Goal: Task Accomplishment & Management: Use online tool/utility

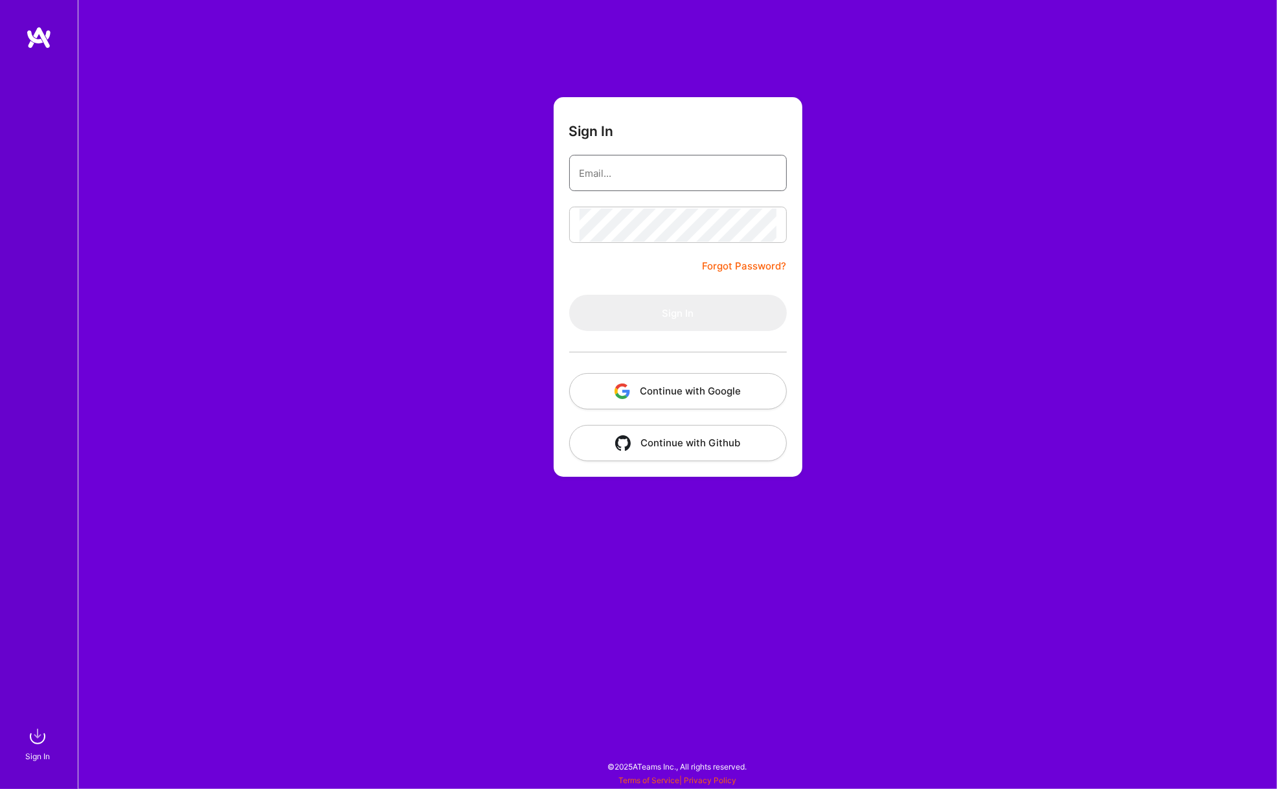
type input "[PERSON_NAME][EMAIL_ADDRESS][PERSON_NAME][DOMAIN_NAME]"
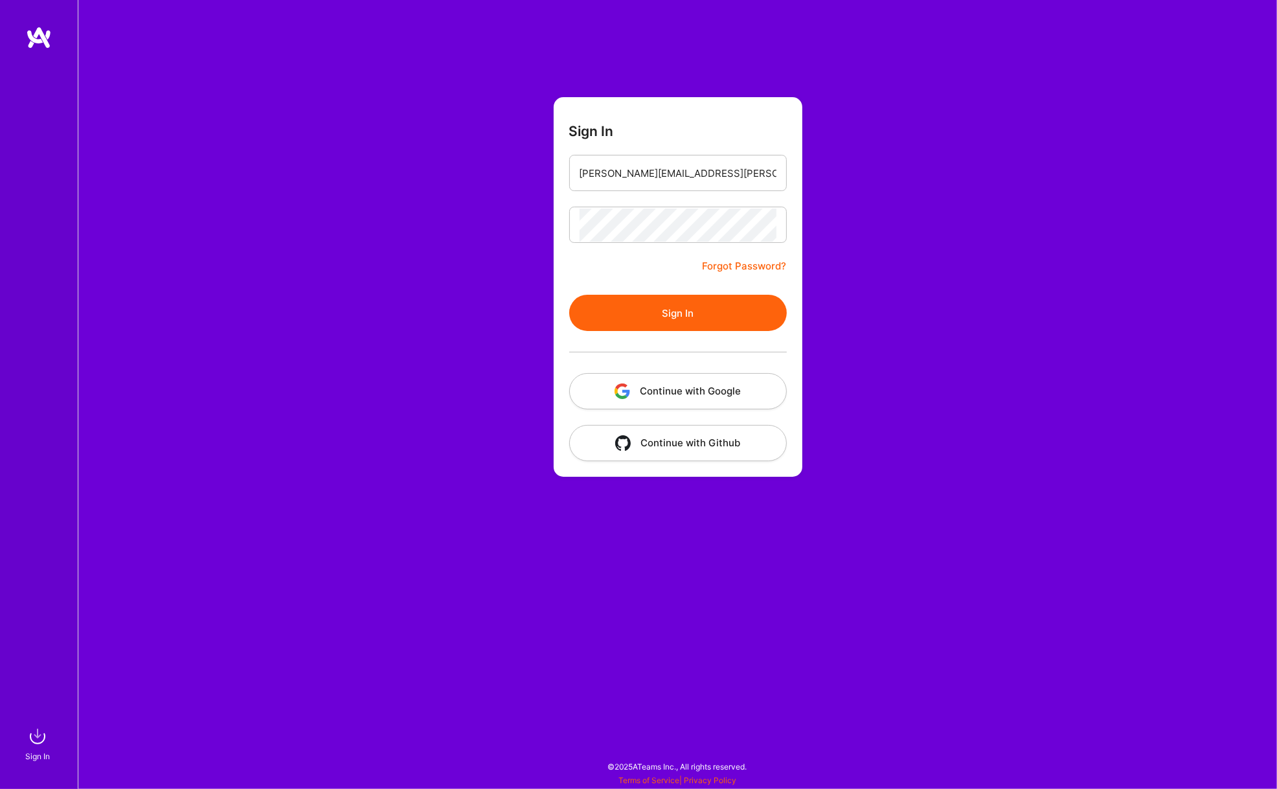
click at [673, 314] on button "Sign In" at bounding box center [678, 313] width 218 height 36
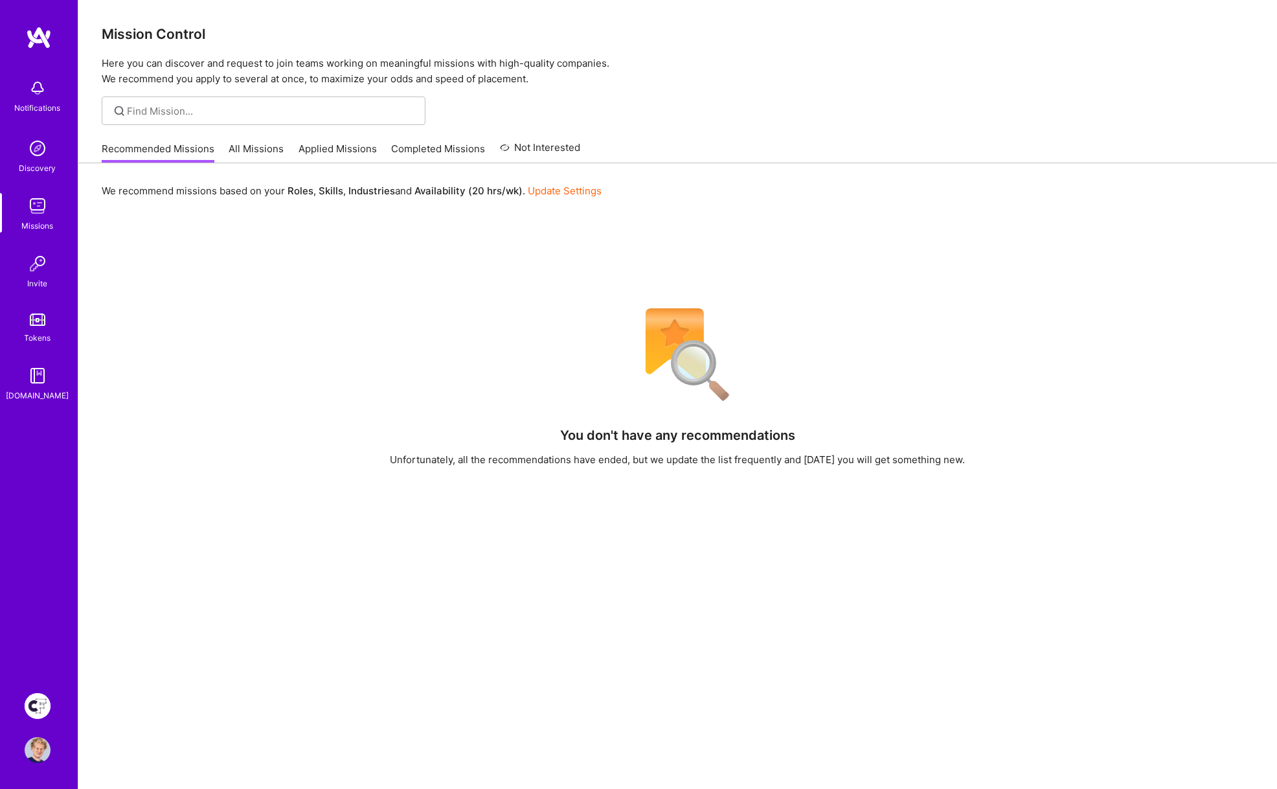
click at [30, 705] on img at bounding box center [38, 706] width 26 height 26
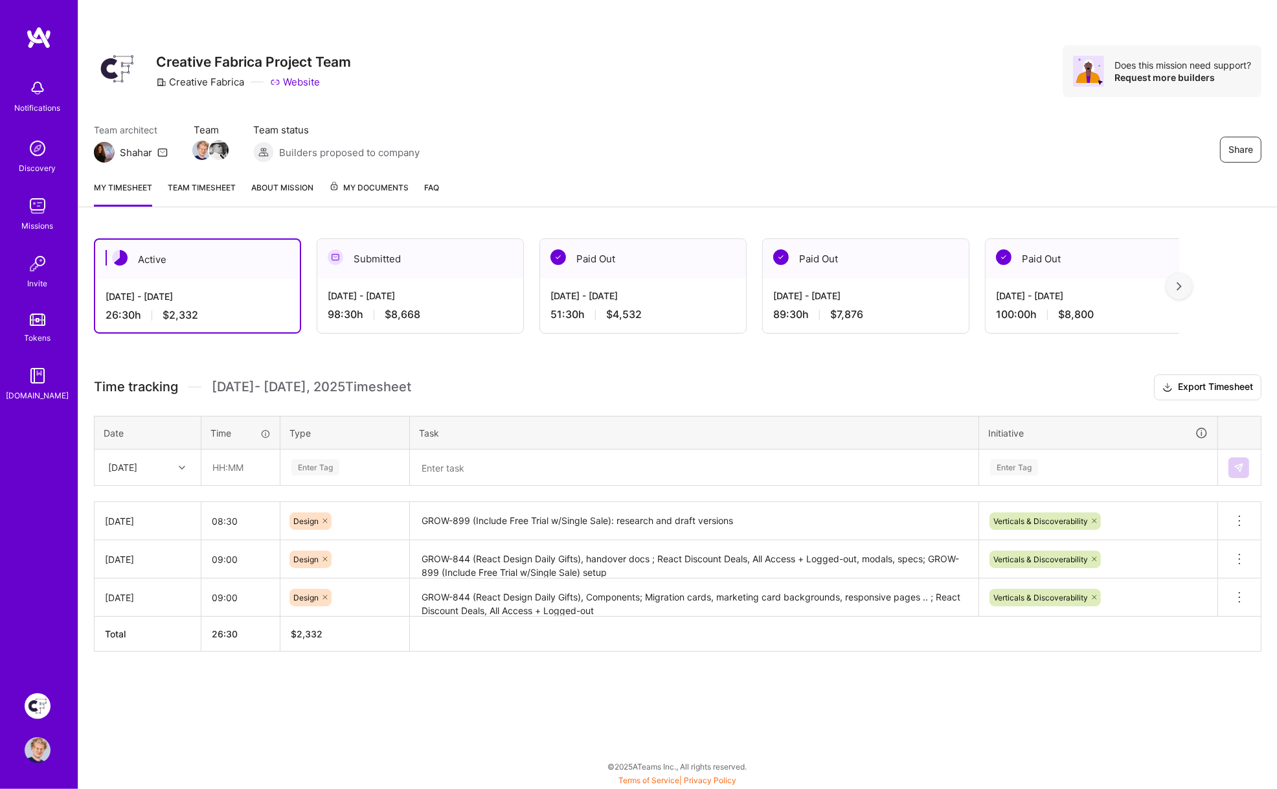
click at [654, 514] on textarea "GROW-899 (Include Free Trial w/Single Sale): research and draft versions" at bounding box center [694, 521] width 566 height 36
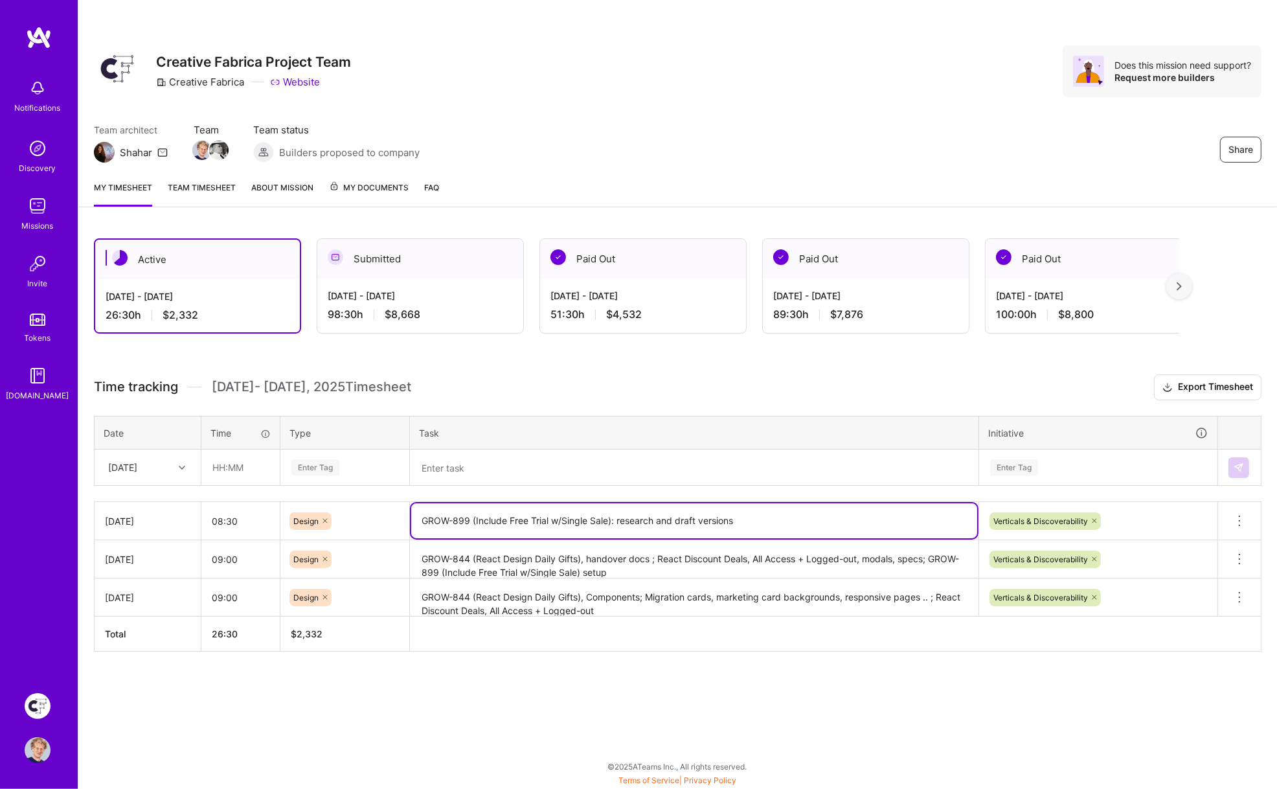
click at [654, 514] on textarea "GROW-899 (Include Free Trial w/Single Sale): research and draft versions" at bounding box center [694, 520] width 566 height 35
drag, startPoint x: 654, startPoint y: 514, endPoint x: 919, endPoint y: 484, distance: 266.5
click at [654, 514] on textarea "GROW-899 (Include Free Trial w/Single Sale): research and draft versions" at bounding box center [694, 520] width 566 height 35
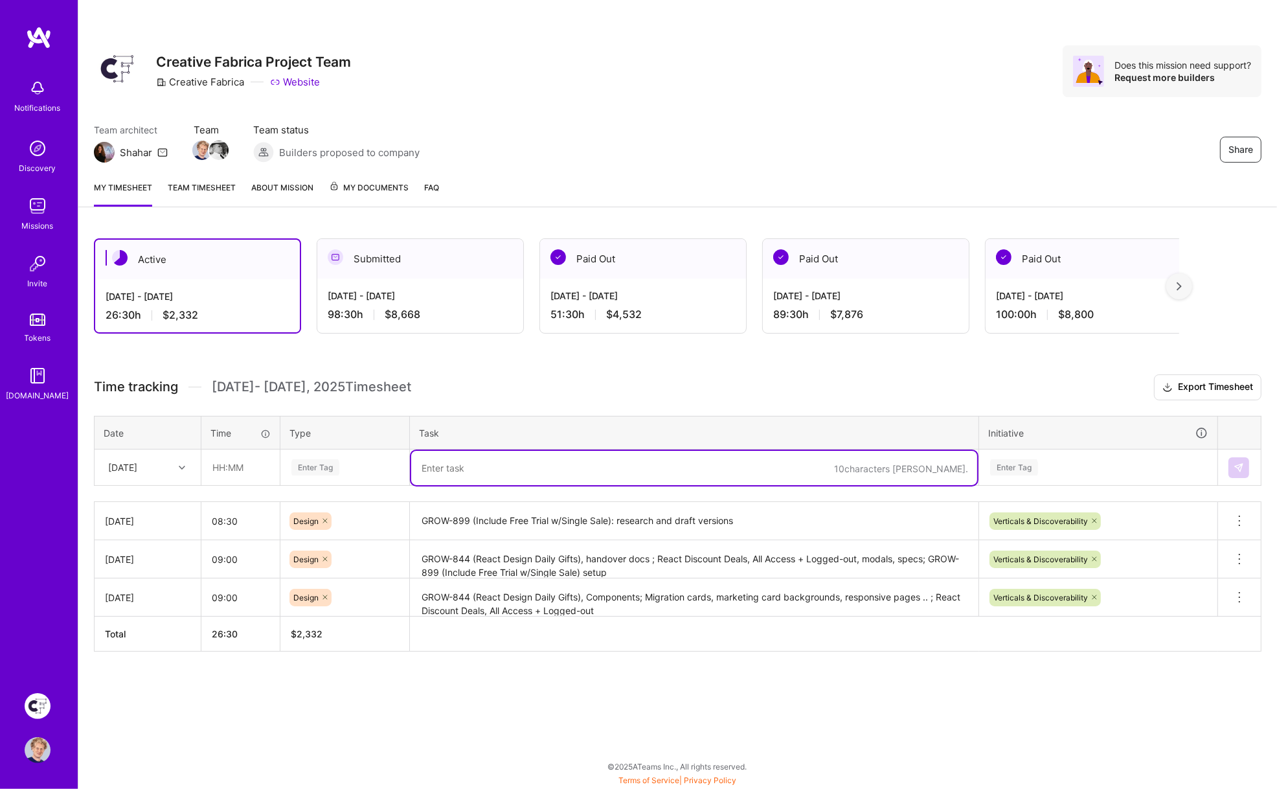
click at [488, 468] on textarea at bounding box center [694, 468] width 566 height 34
paste textarea "GROW-899 (Include Free Trial w/Single Sale): research and draft versions"
drag, startPoint x: 747, startPoint y: 468, endPoint x: 613, endPoint y: 466, distance: 134.1
click at [612, 467] on textarea "GROW-899 (Include Free Trial w/Single Sale): research and draft versions" at bounding box center [694, 468] width 566 height 34
paste textarea "GROW-905 (React 3D SVGs)"
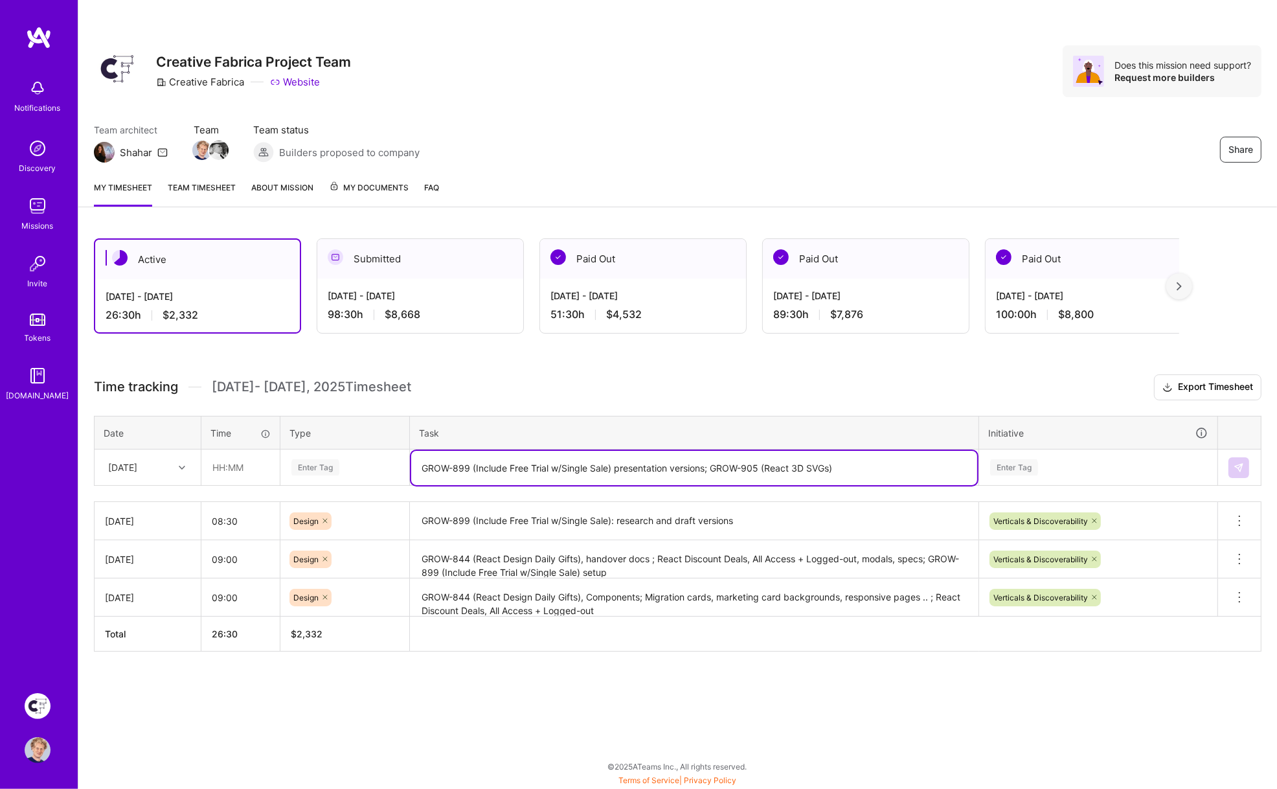
type textarea "GROW-899 (Include Free Trial w/Single Sale) presentation versions; GROW-905 (Re…"
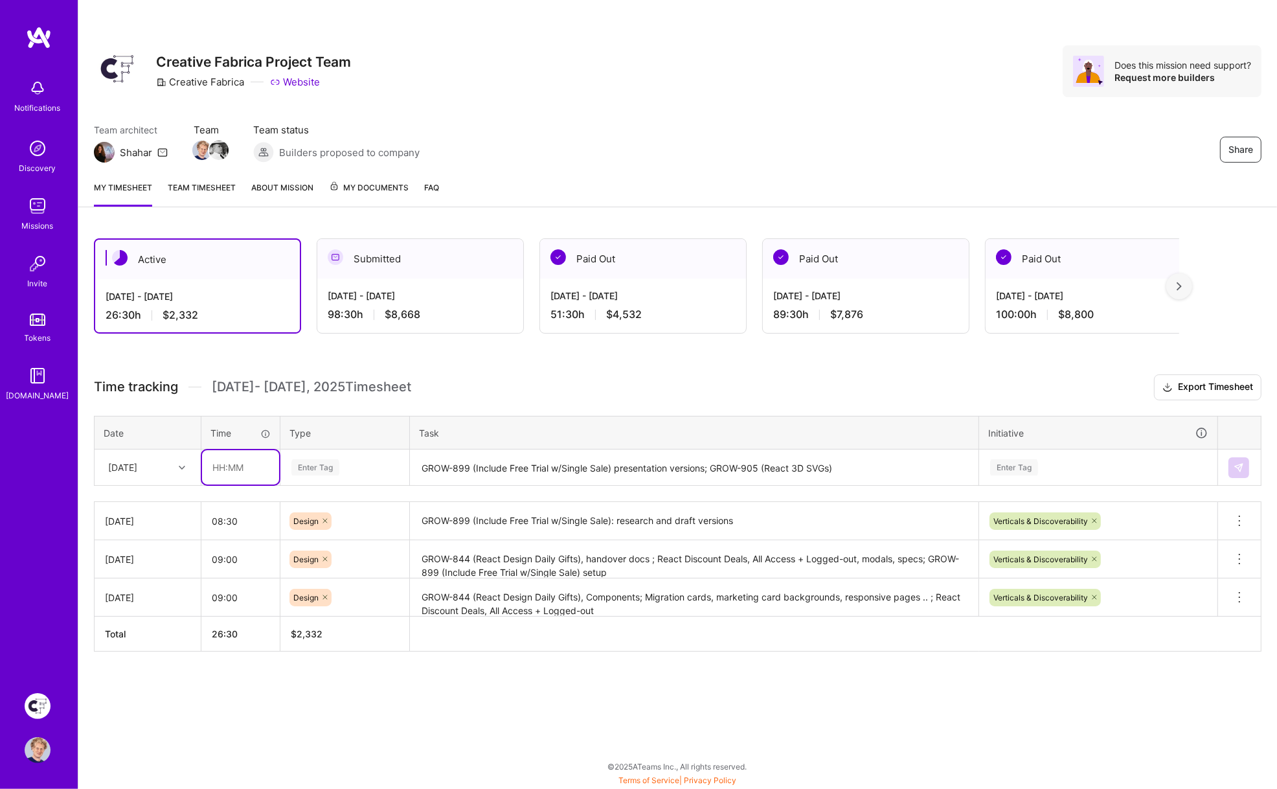
click at [229, 460] on input "text" at bounding box center [240, 467] width 77 height 34
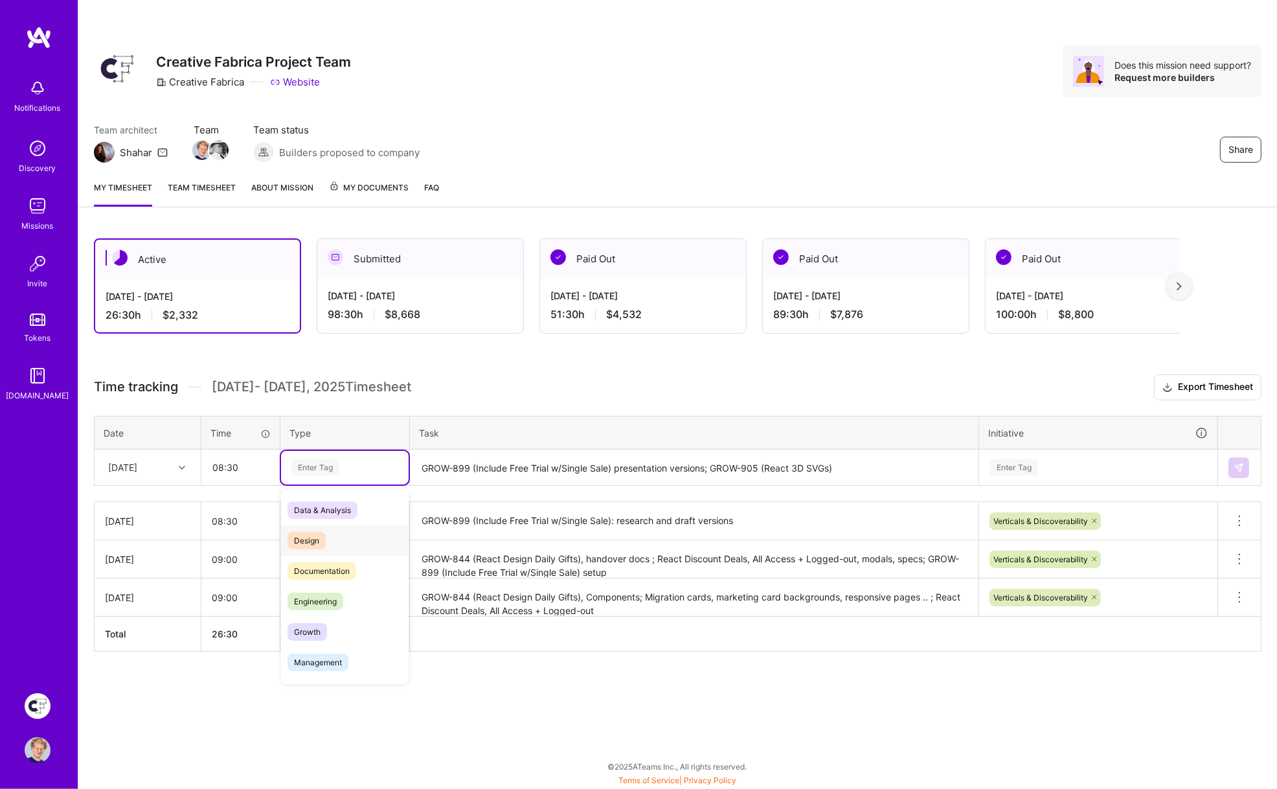
click at [308, 541] on span "Design" at bounding box center [307, 540] width 38 height 17
click at [1015, 464] on div "Enter Tag" at bounding box center [1014, 467] width 48 height 20
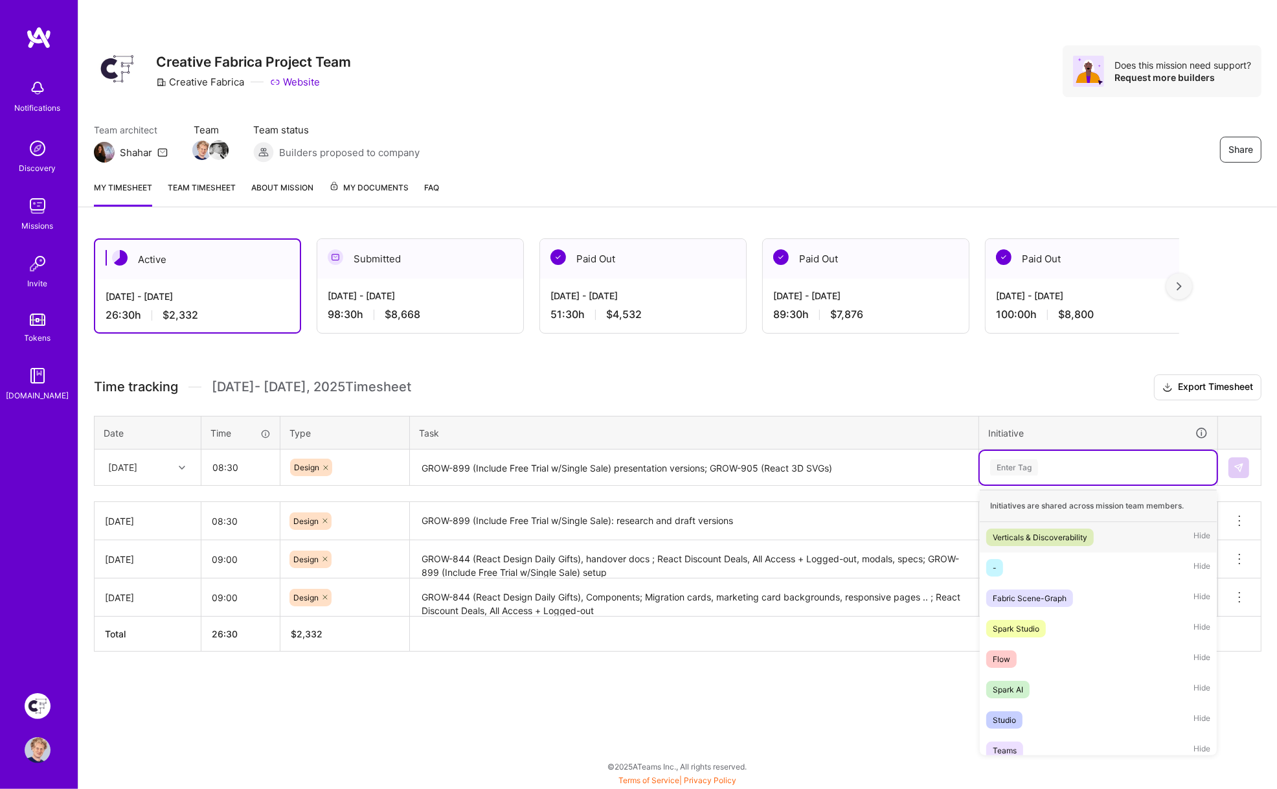
click at [1037, 535] on div "Verticals & Discoverability" at bounding box center [1040, 537] width 95 height 14
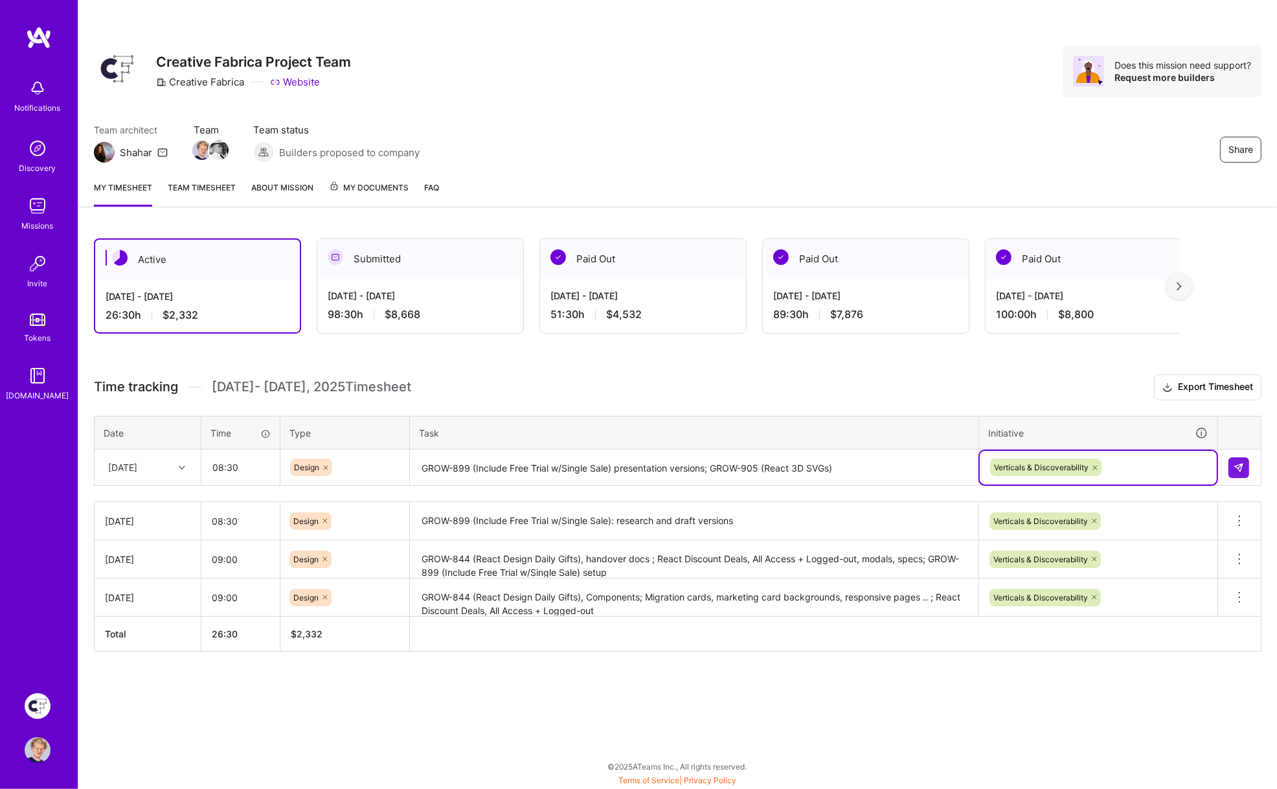
click at [923, 394] on h3 "Time tracking [DATE] - [DATE] Timesheet Export Timesheet" at bounding box center [678, 387] width 1168 height 26
click at [260, 466] on input "08:30" at bounding box center [240, 467] width 77 height 34
type input "09:00"
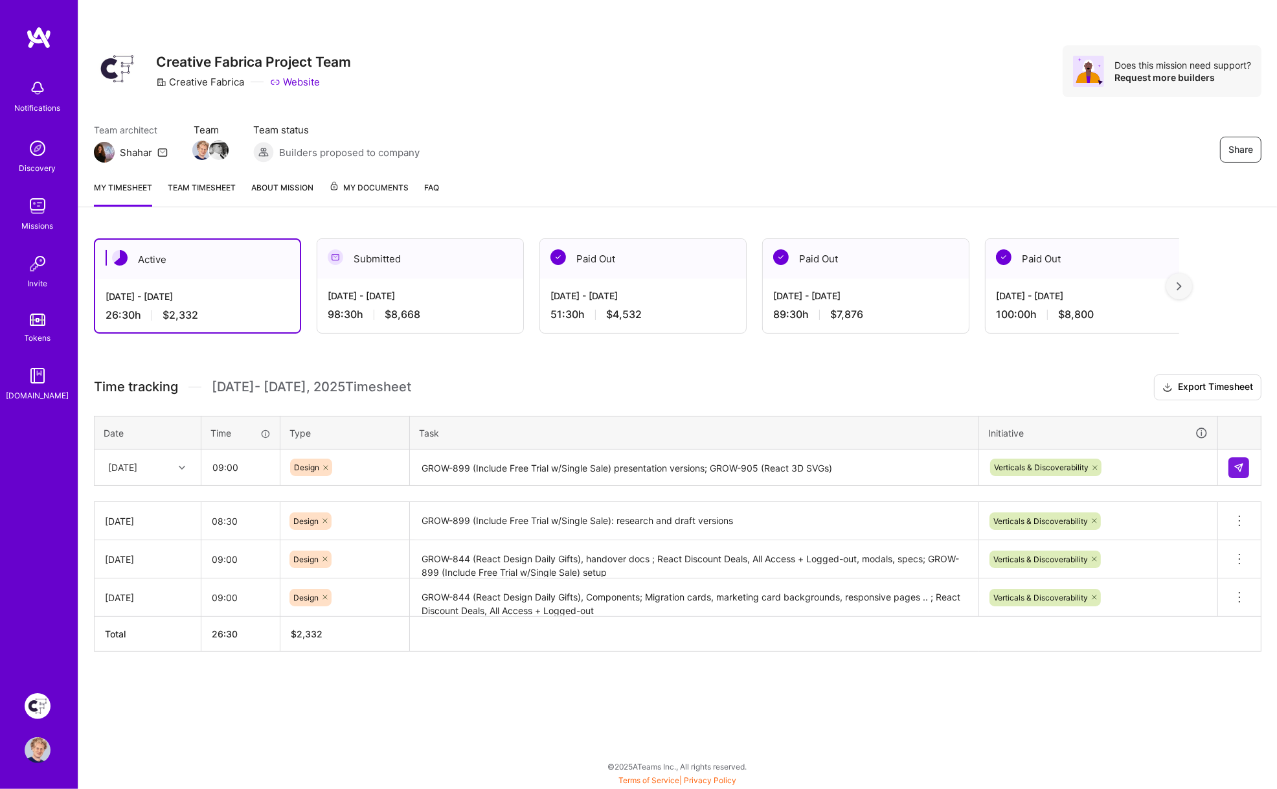
click at [717, 378] on h3 "Time tracking [DATE] - [DATE] Timesheet Export Timesheet" at bounding box center [678, 387] width 1168 height 26
click at [1241, 462] on img at bounding box center [1239, 467] width 10 height 10
